Goal: Contribute content: Contribute content

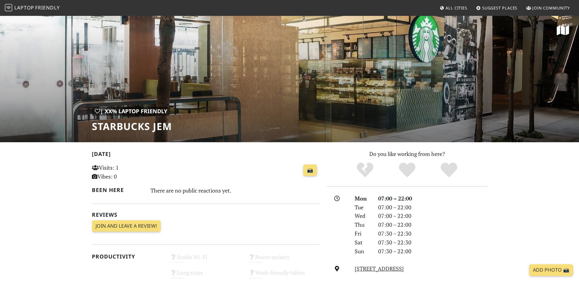
scroll to position [68, 0]
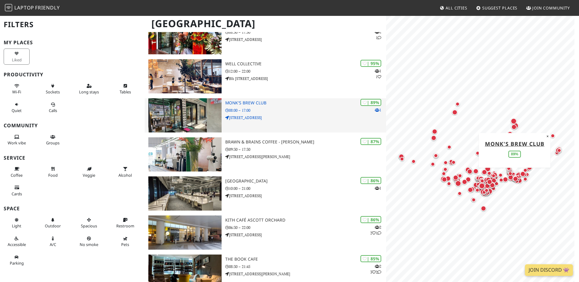
scroll to position [61, 0]
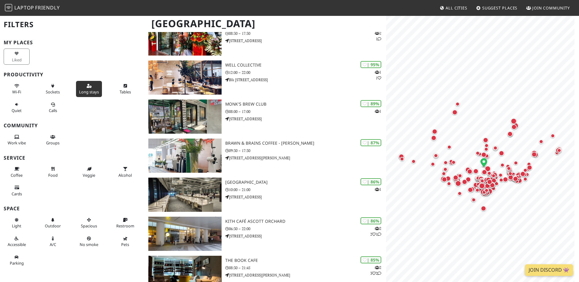
click at [90, 85] on button "Long stays" at bounding box center [89, 89] width 26 height 16
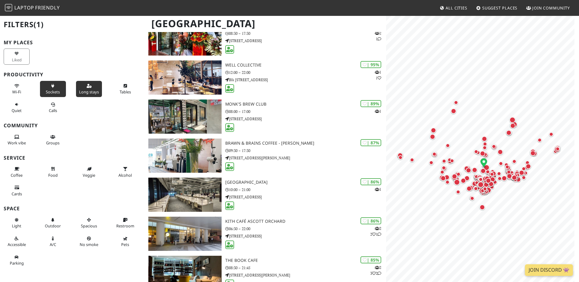
click at [60, 92] on button "Sockets" at bounding box center [53, 89] width 26 height 16
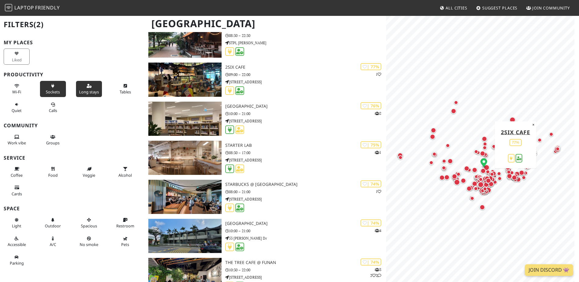
scroll to position [1113, 0]
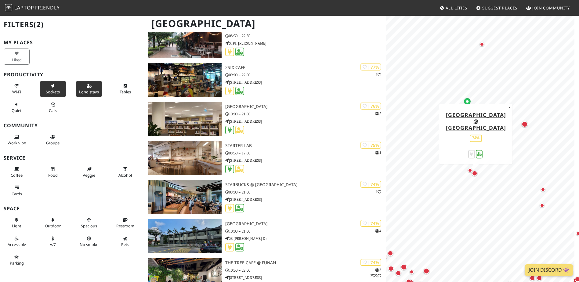
click at [476, 174] on div "Map marker" at bounding box center [474, 173] width 5 height 5
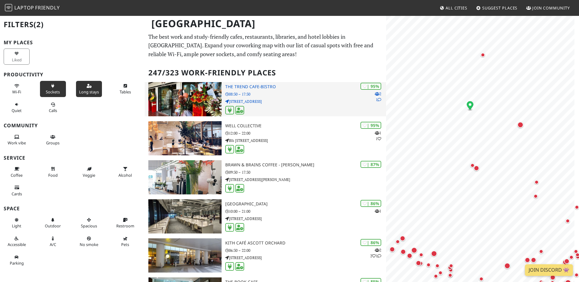
scroll to position [0, 0]
click at [296, 97] on p "08:30 – 17:30" at bounding box center [305, 94] width 161 height 6
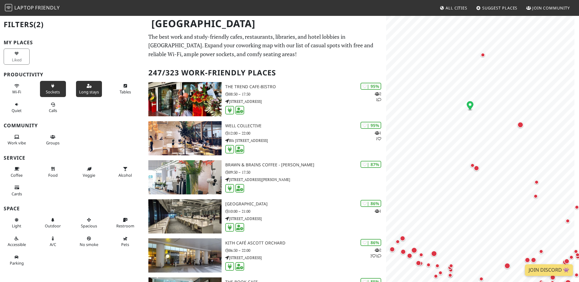
click at [493, 8] on span "Suggest Places" at bounding box center [499, 7] width 35 height 5
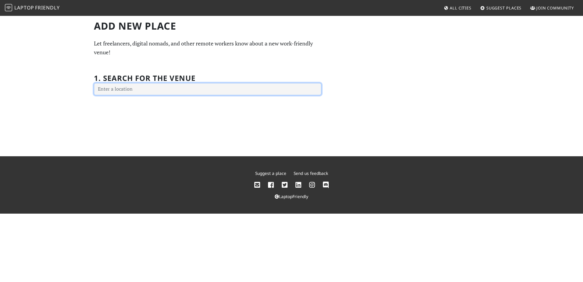
click at [224, 90] on input "text" at bounding box center [208, 89] width 228 height 12
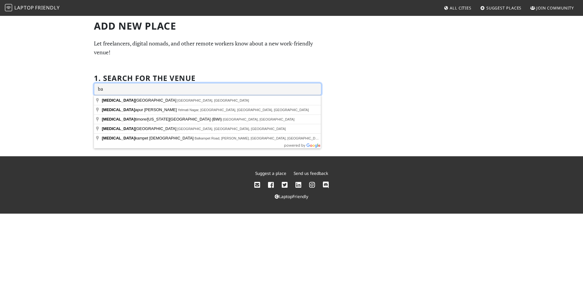
type input "b"
type input "n"
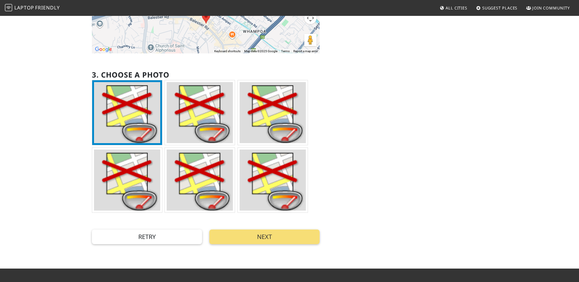
scroll to position [174, 0]
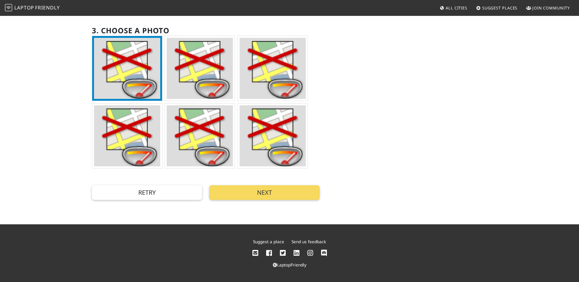
type input "[GEOGRAPHIC_DATA], [GEOGRAPHIC_DATA]"
click at [251, 198] on button "Next" at bounding box center [264, 192] width 110 height 15
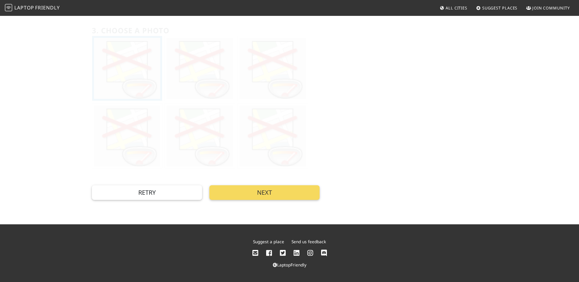
scroll to position [0, 0]
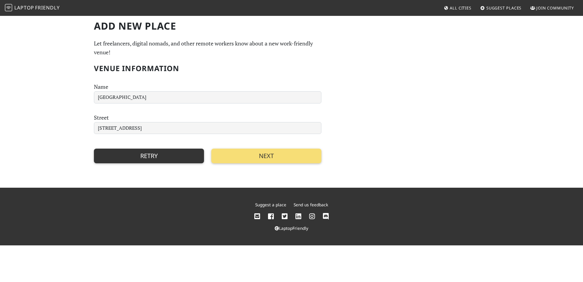
click at [163, 159] on button "Retry" at bounding box center [149, 156] width 110 height 15
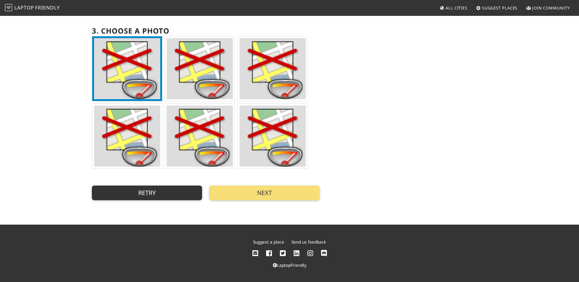
scroll to position [174, 0]
